Goal: Information Seeking & Learning: Find specific page/section

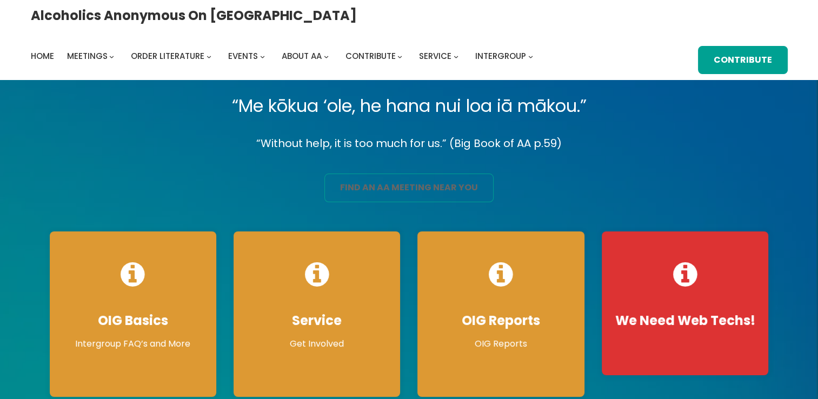
click at [374, 183] on link "find an aa meeting near you" at bounding box center [408, 188] width 169 height 29
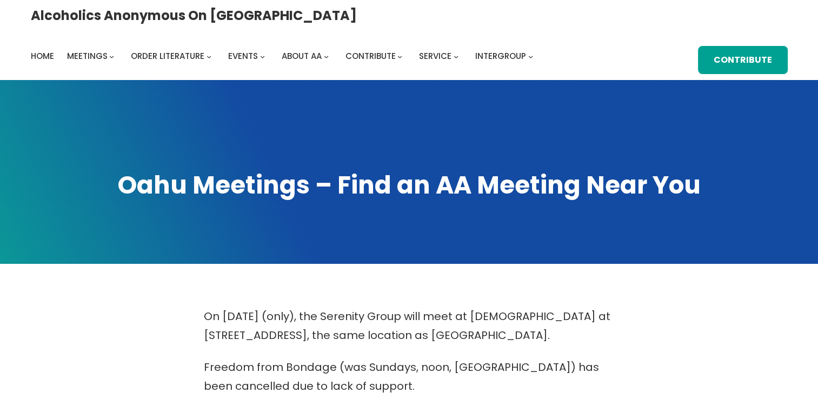
scroll to position [349, 0]
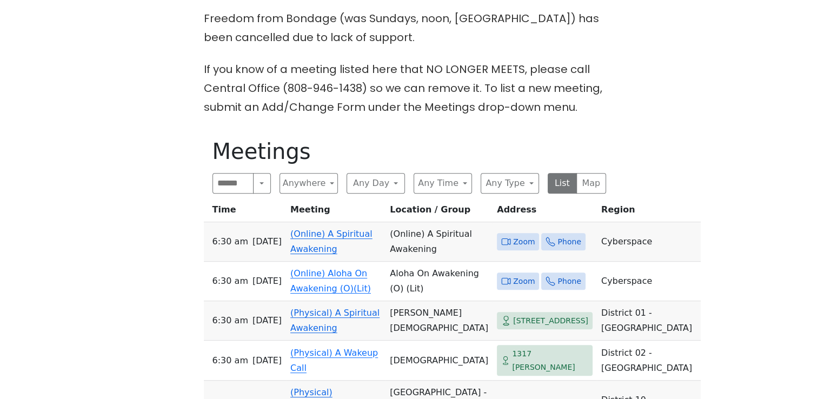
click at [513, 235] on span "Zoom" at bounding box center [524, 242] width 22 height 14
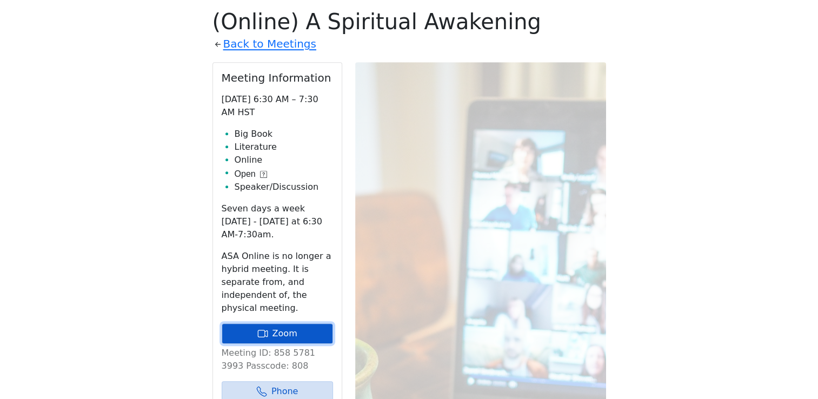
click at [293, 323] on link "Zoom" at bounding box center [277, 333] width 111 height 21
